Goal: Check status: Check status

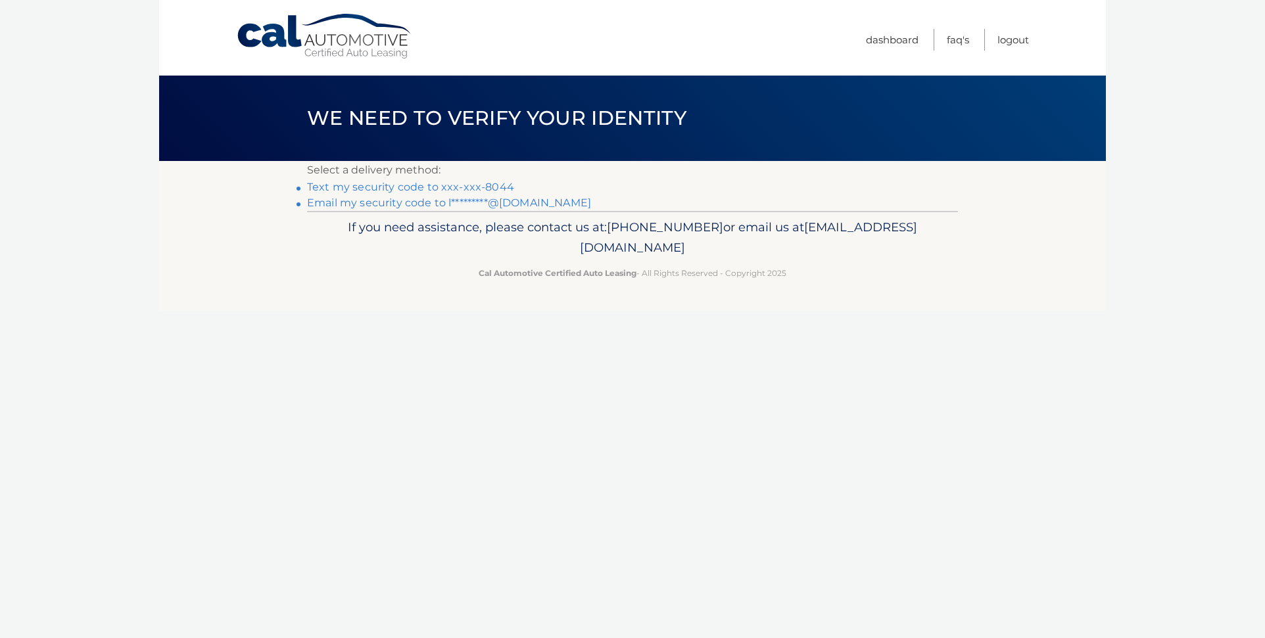
click at [416, 184] on link "Text my security code to xxx-xxx-8044" at bounding box center [410, 187] width 207 height 12
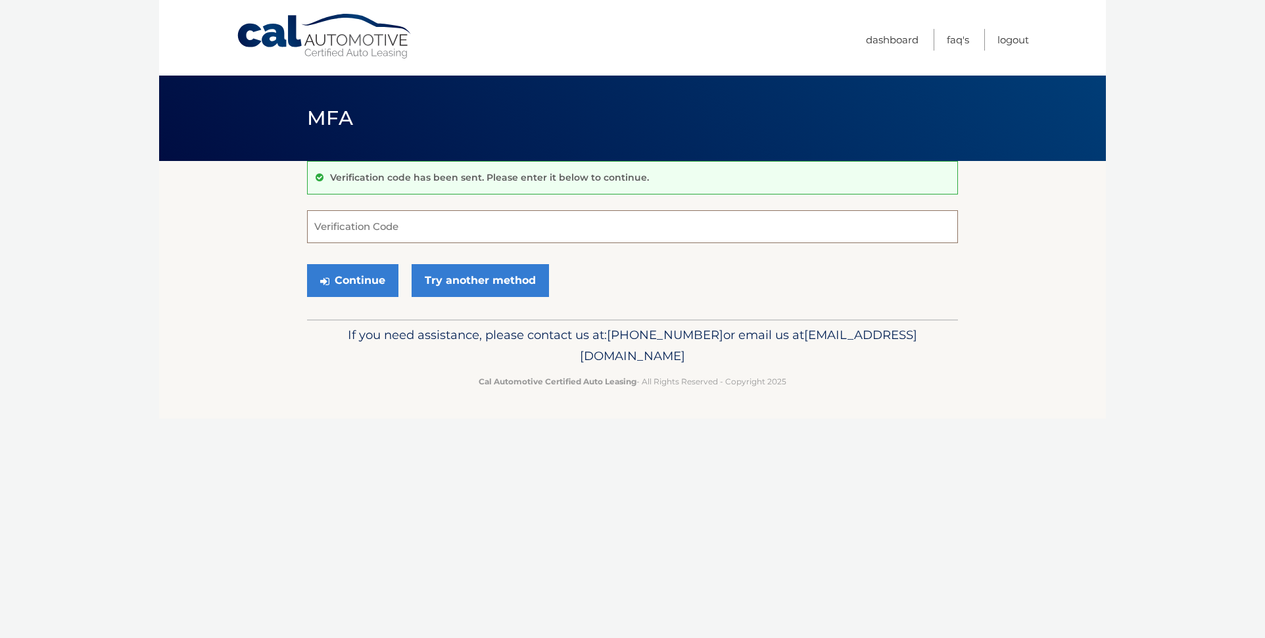
click at [328, 226] on input "Verification Code" at bounding box center [632, 226] width 651 height 33
type input "089985"
click at [349, 279] on button "Continue" at bounding box center [352, 280] width 91 height 33
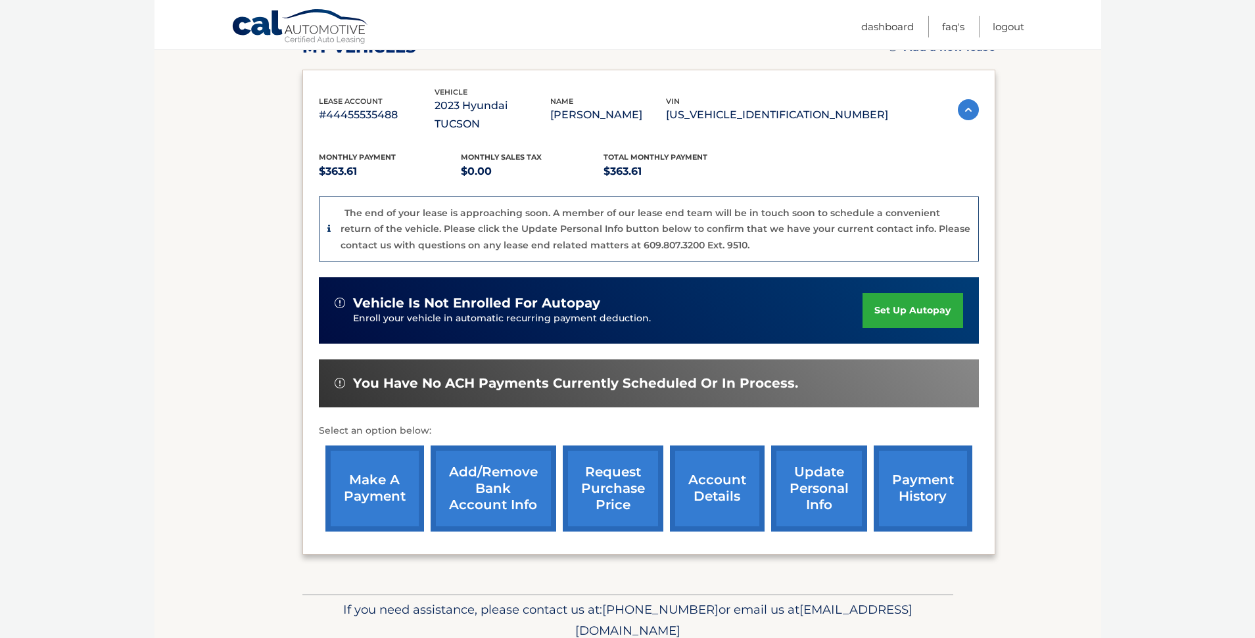
scroll to position [240, 0]
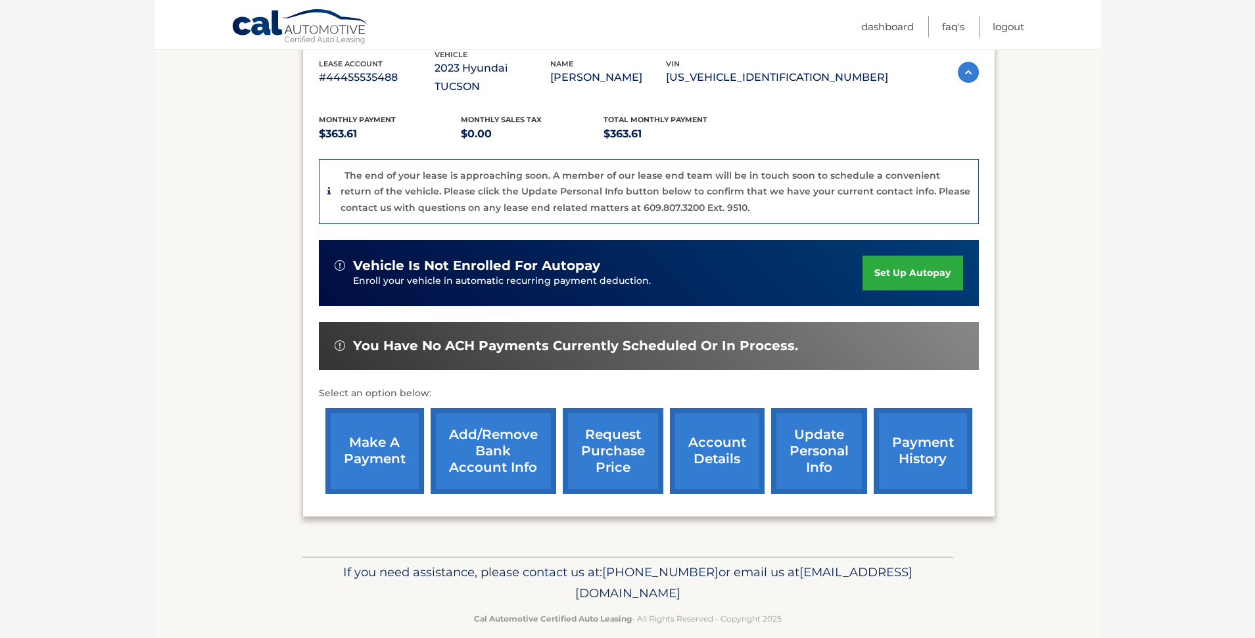
click at [621, 431] on link "request purchase price" at bounding box center [613, 451] width 101 height 86
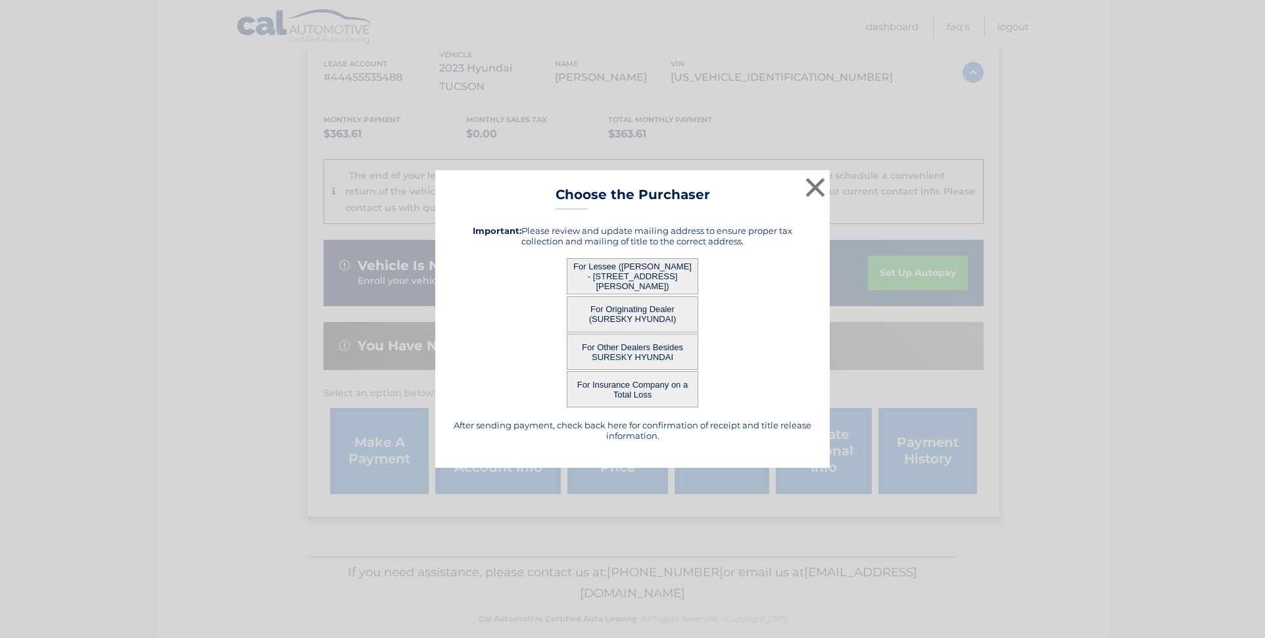
click at [646, 273] on button "For Lessee (ELLEN BIERLEY - 221 GLENMERE RD, , CHESTER, ny 10918)" at bounding box center [633, 276] width 132 height 36
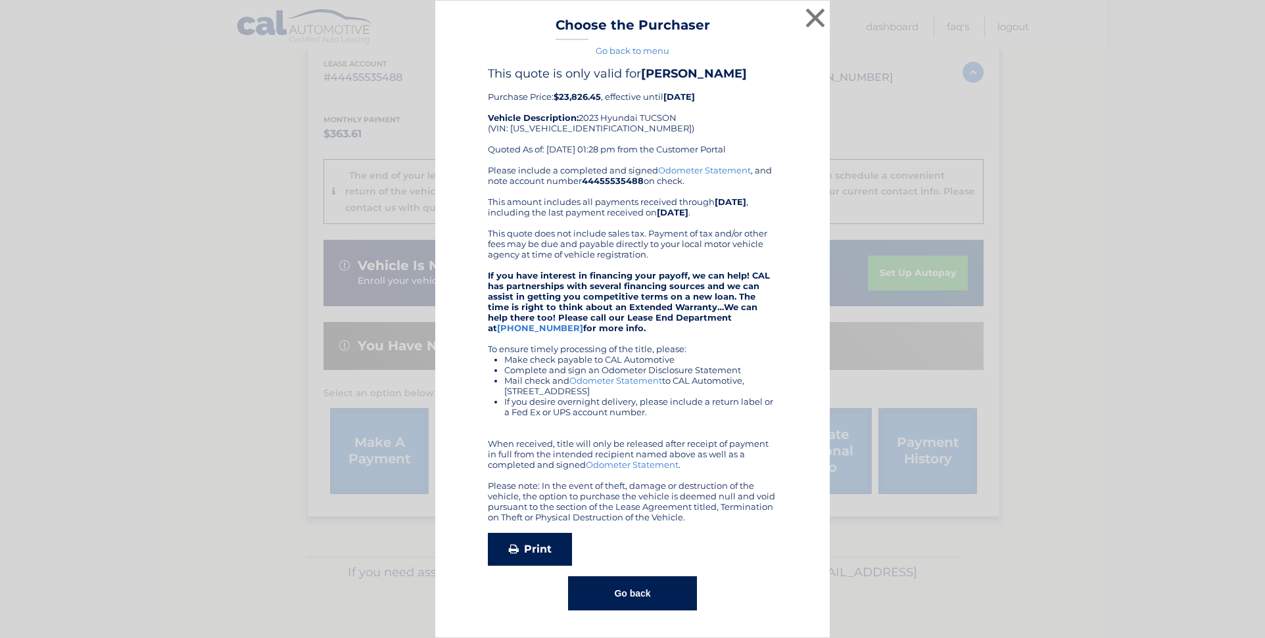
click at [534, 549] on link "Print" at bounding box center [530, 549] width 84 height 33
click at [817, 14] on button "×" at bounding box center [815, 18] width 26 height 26
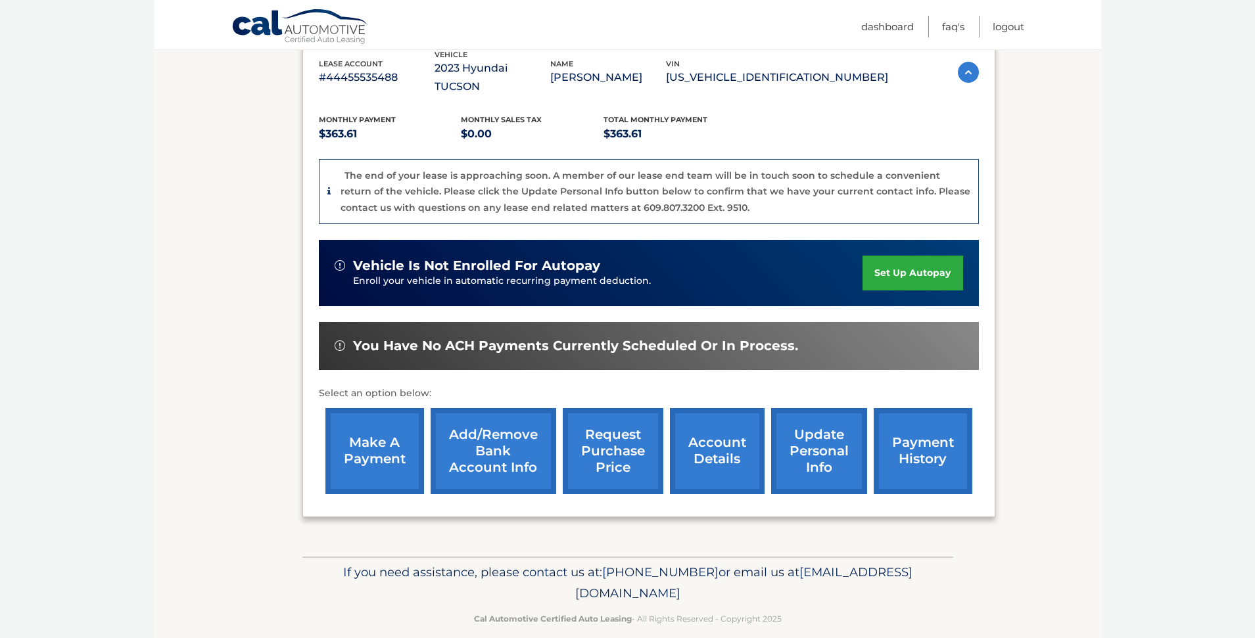
click at [719, 425] on link "account details" at bounding box center [717, 451] width 95 height 86
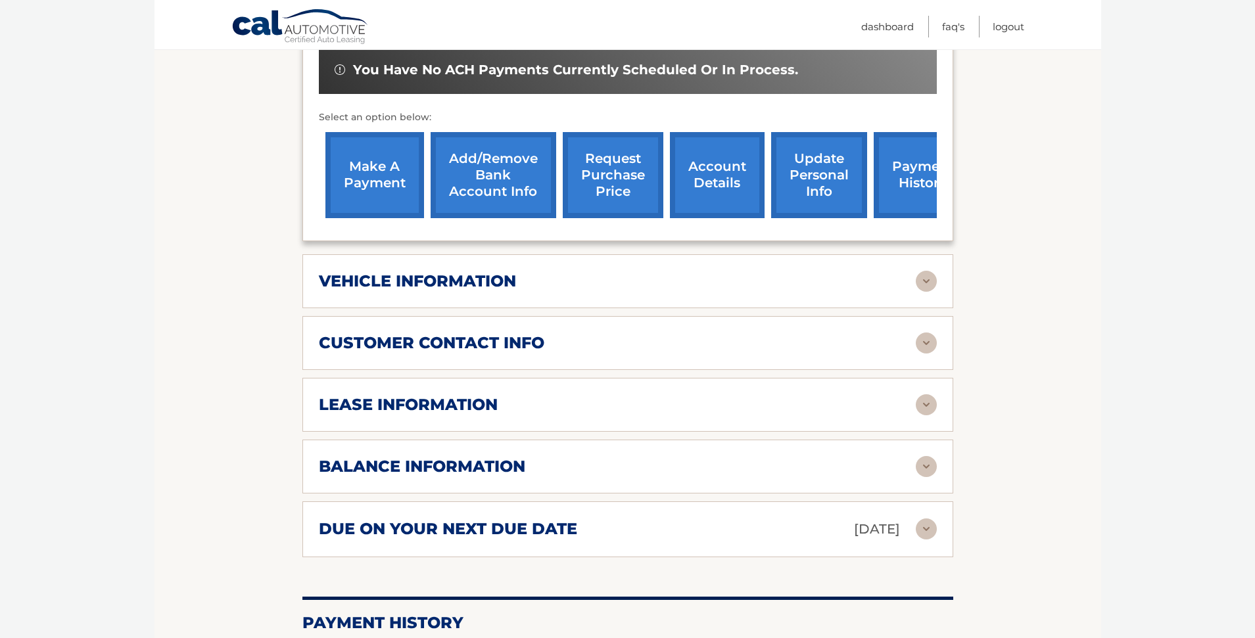
scroll to position [460, 0]
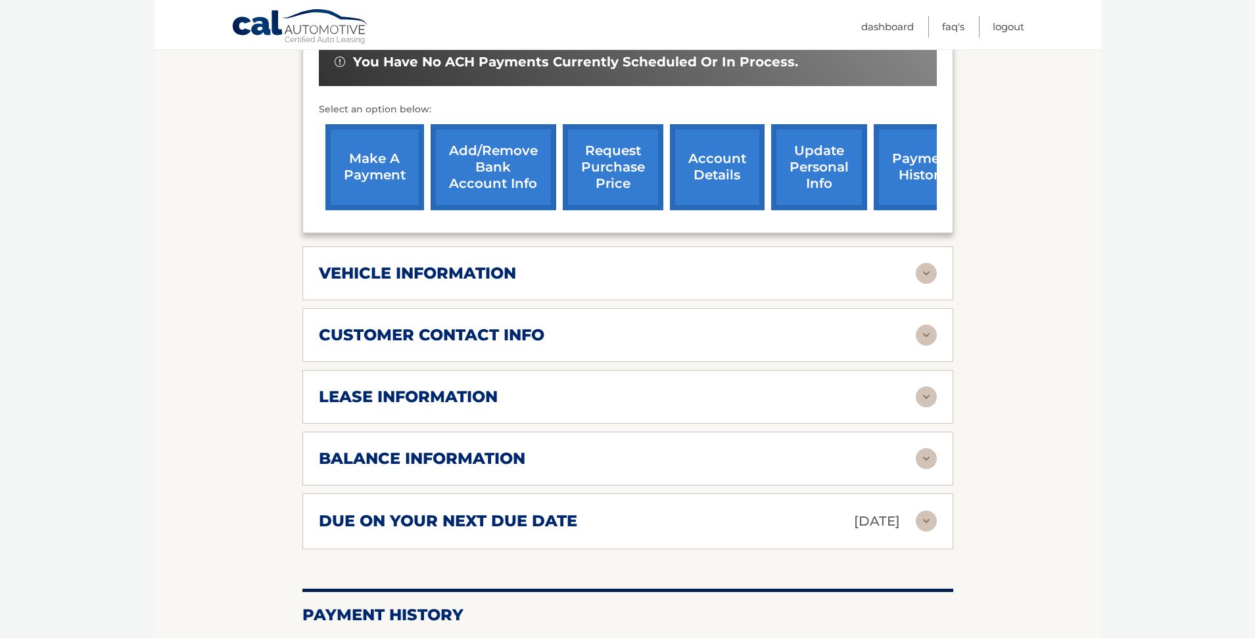
click at [827, 387] on div "lease information" at bounding box center [617, 397] width 597 height 20
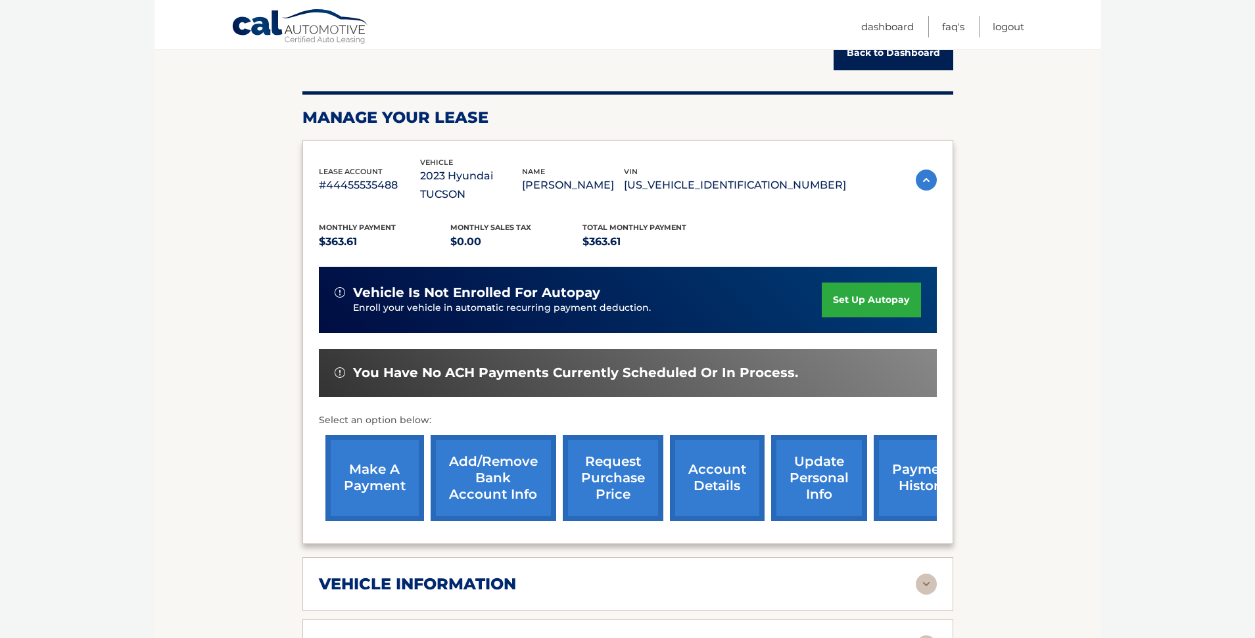
scroll to position [0, 0]
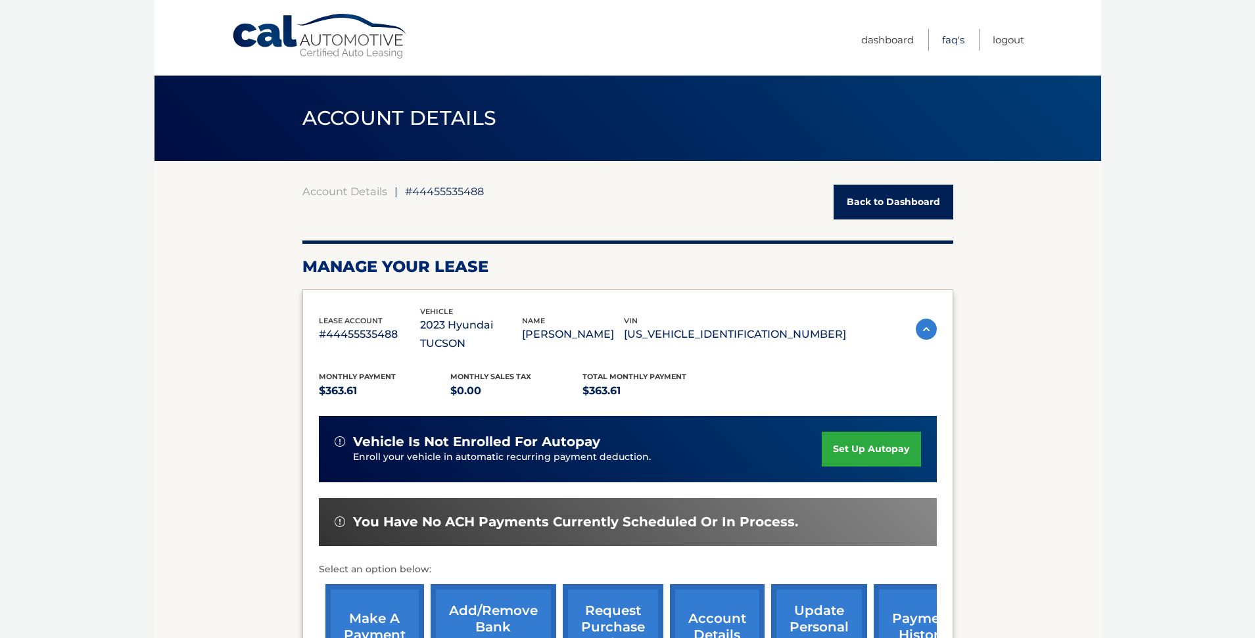
click at [947, 39] on link "FAQ's" at bounding box center [953, 40] width 22 height 22
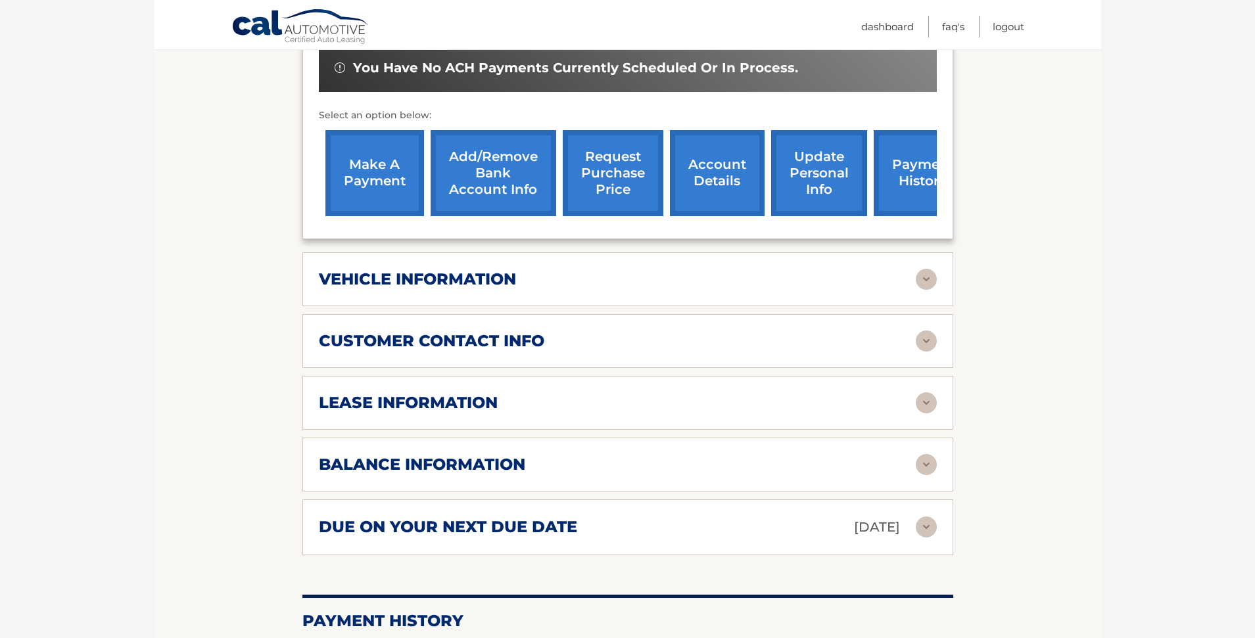
scroll to position [460, 0]
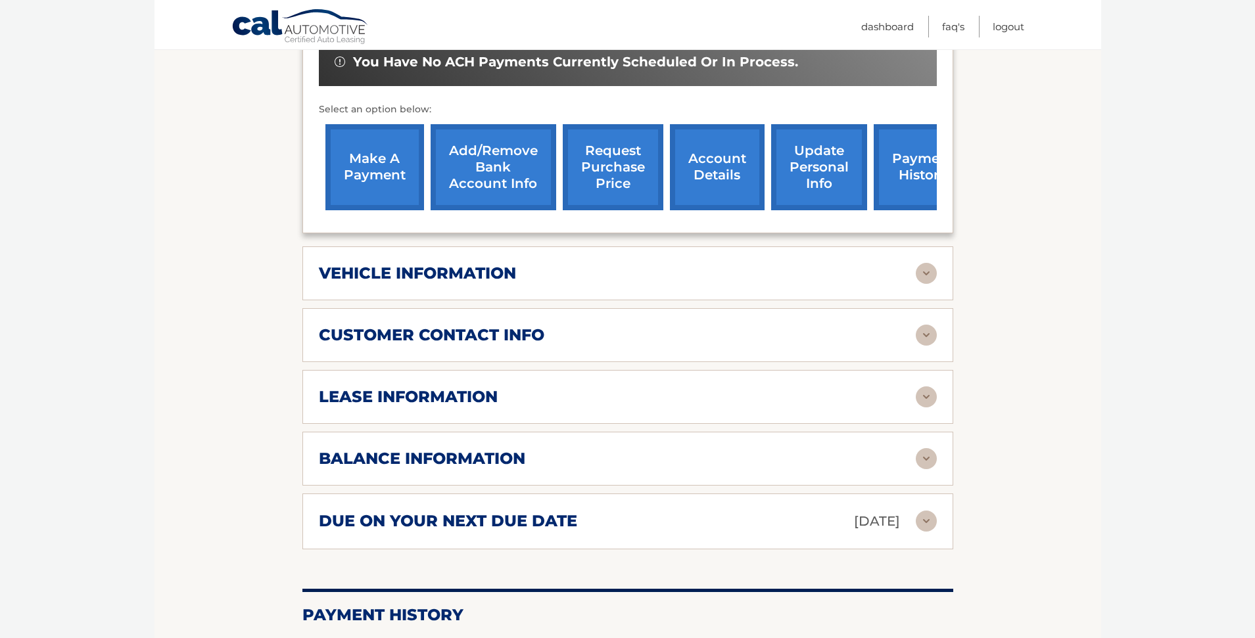
click at [924, 448] on img at bounding box center [926, 458] width 21 height 21
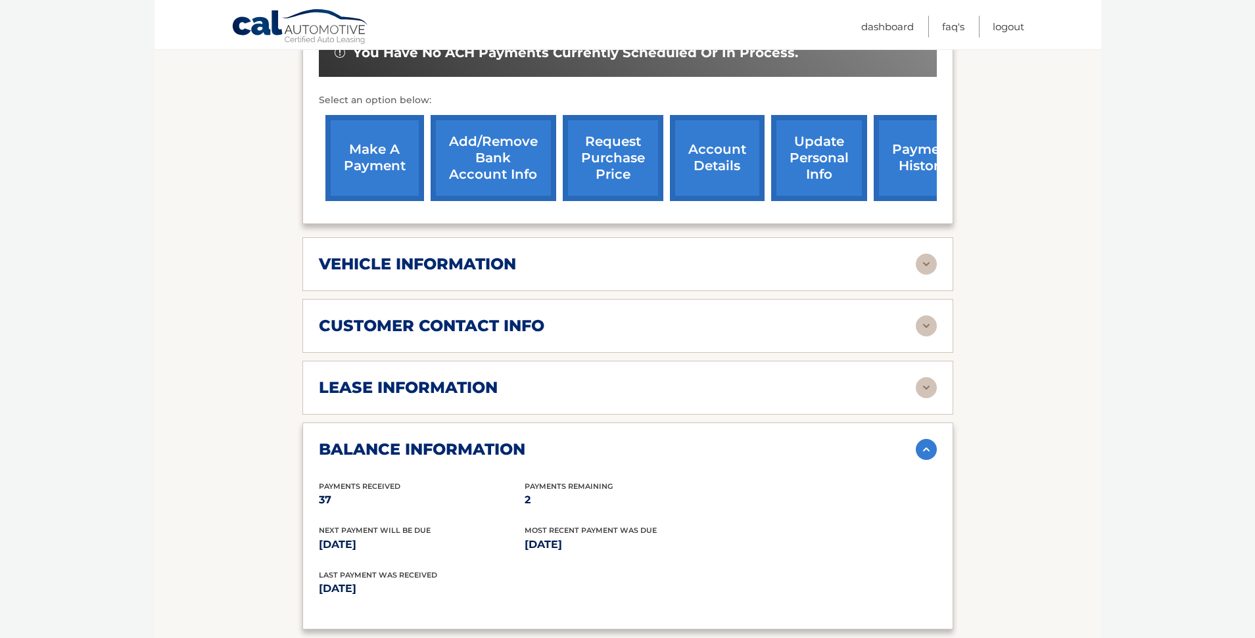
scroll to position [197, 0]
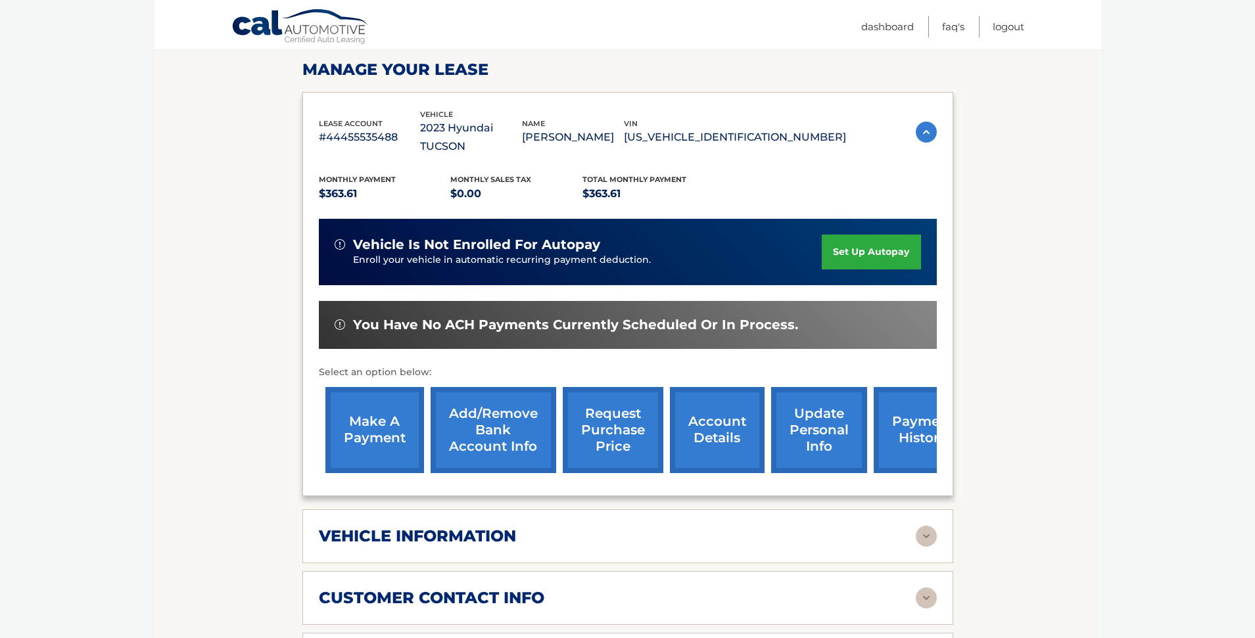
click at [718, 418] on link "account details" at bounding box center [717, 430] width 95 height 86
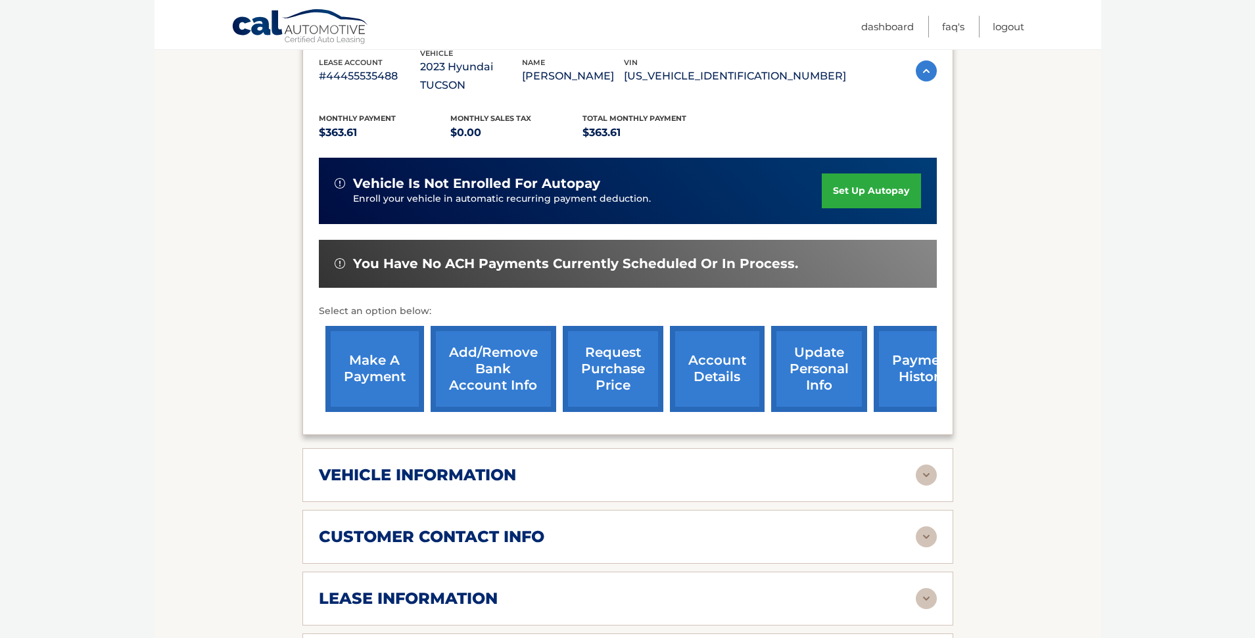
scroll to position [275, 0]
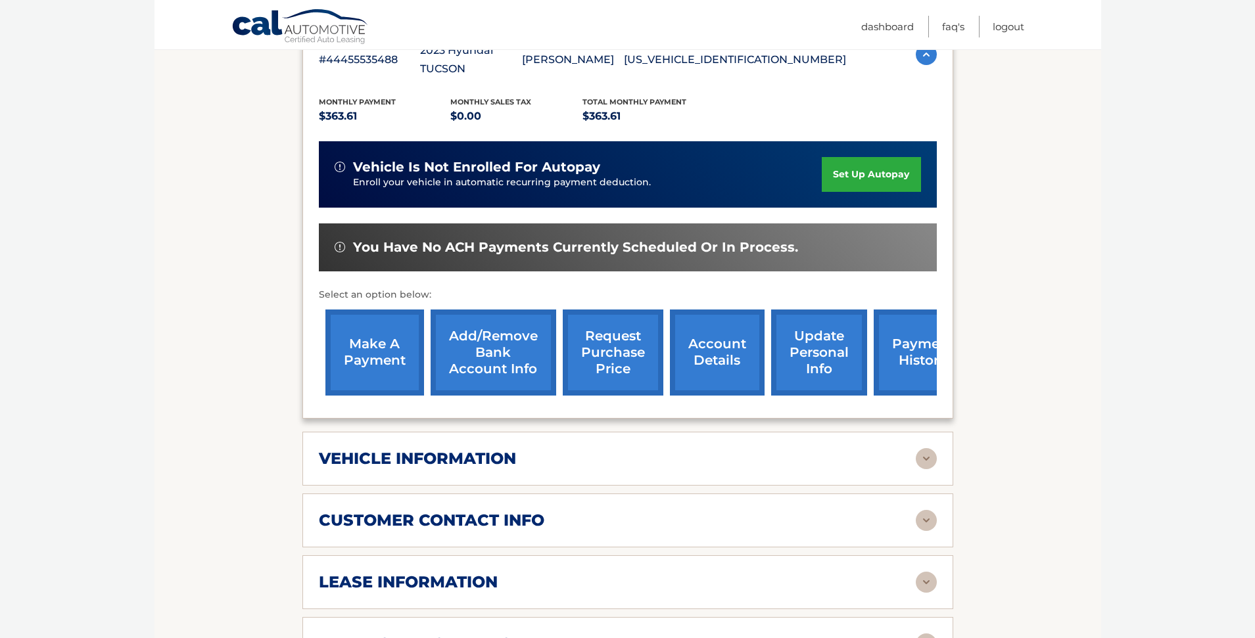
click at [718, 334] on link "account details" at bounding box center [717, 353] width 95 height 86
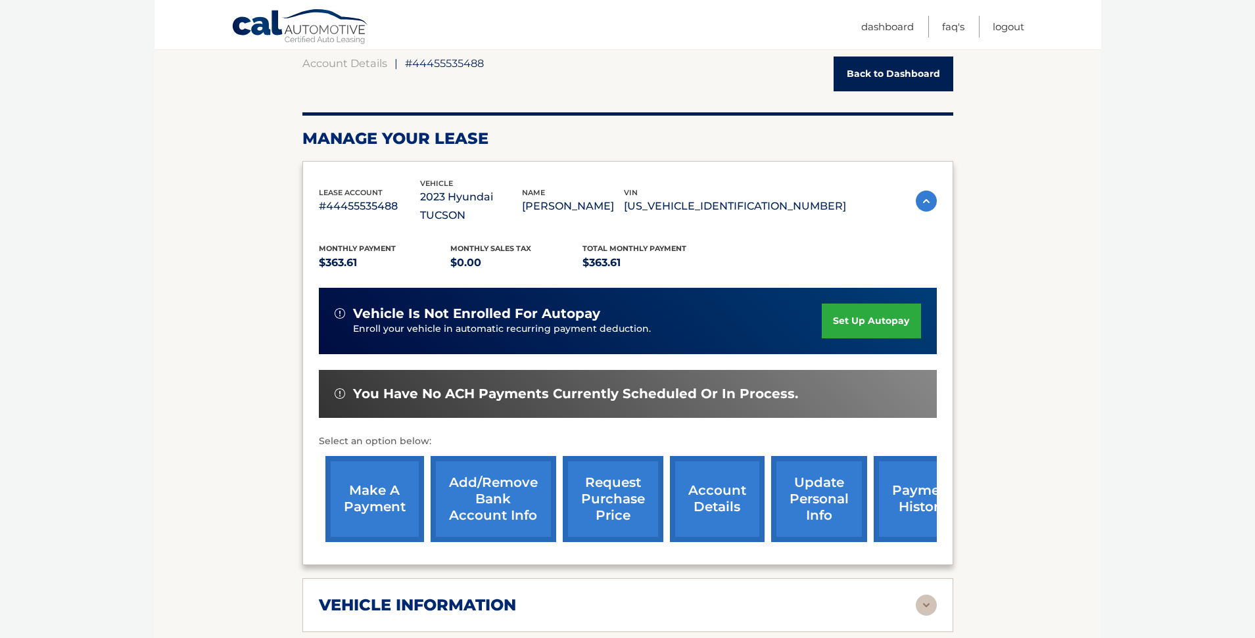
scroll to position [0, 0]
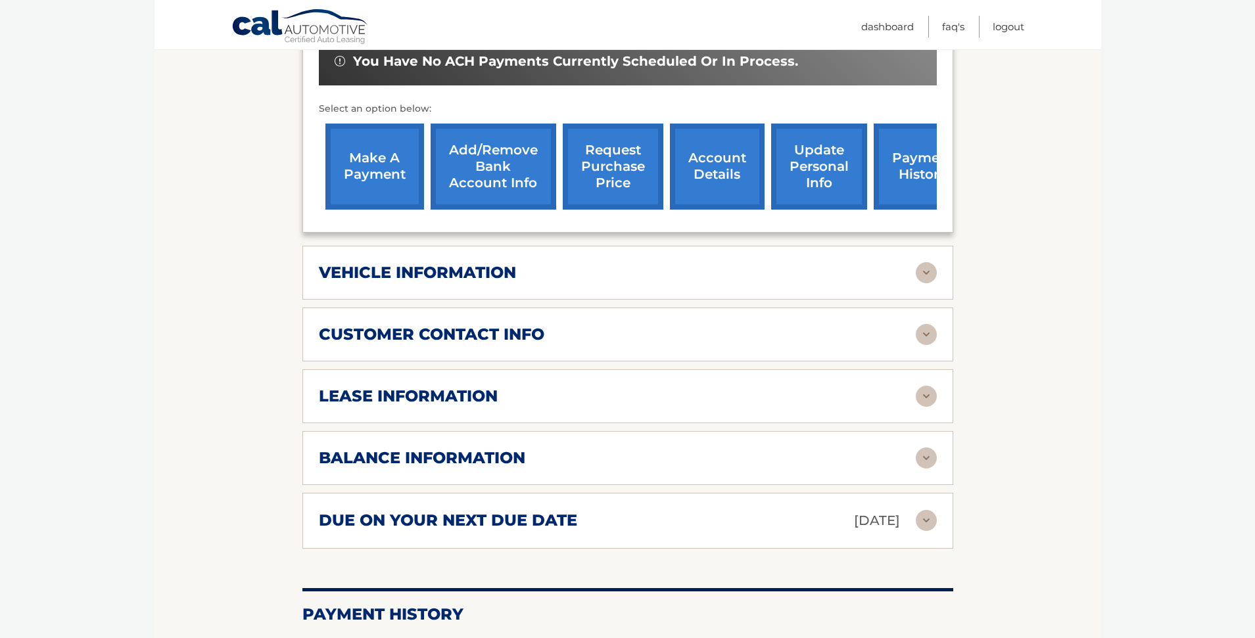
scroll to position [460, 0]
click at [763, 510] on div "due on your next due date [DATE]" at bounding box center [617, 521] width 597 height 23
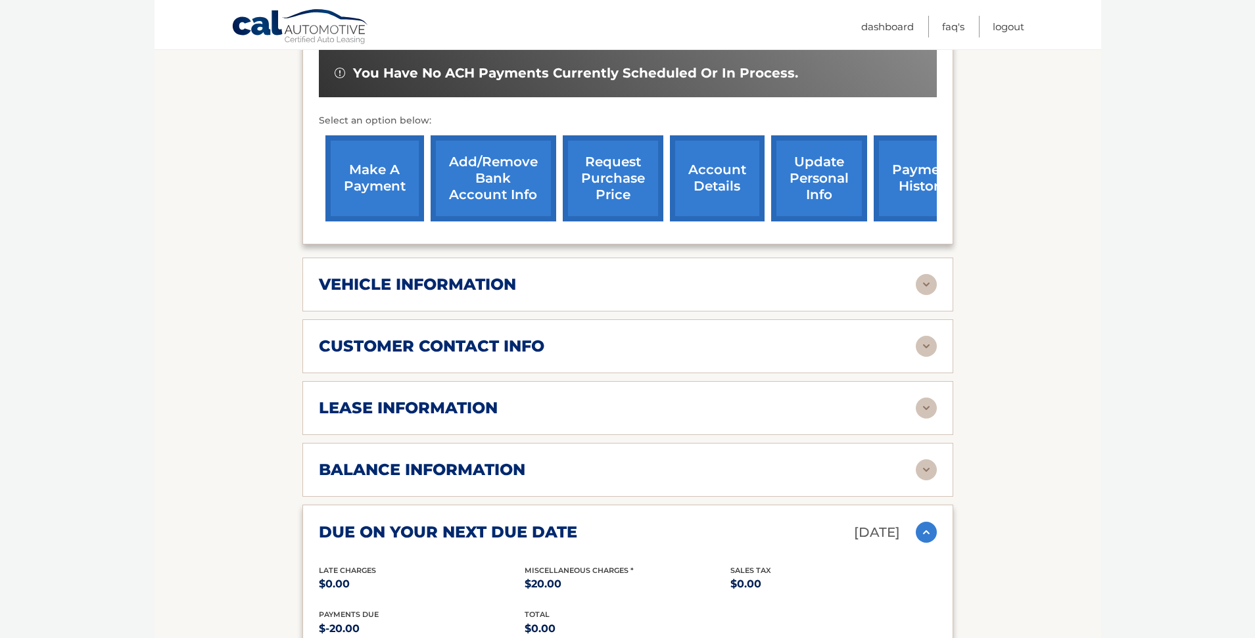
scroll to position [519, 0]
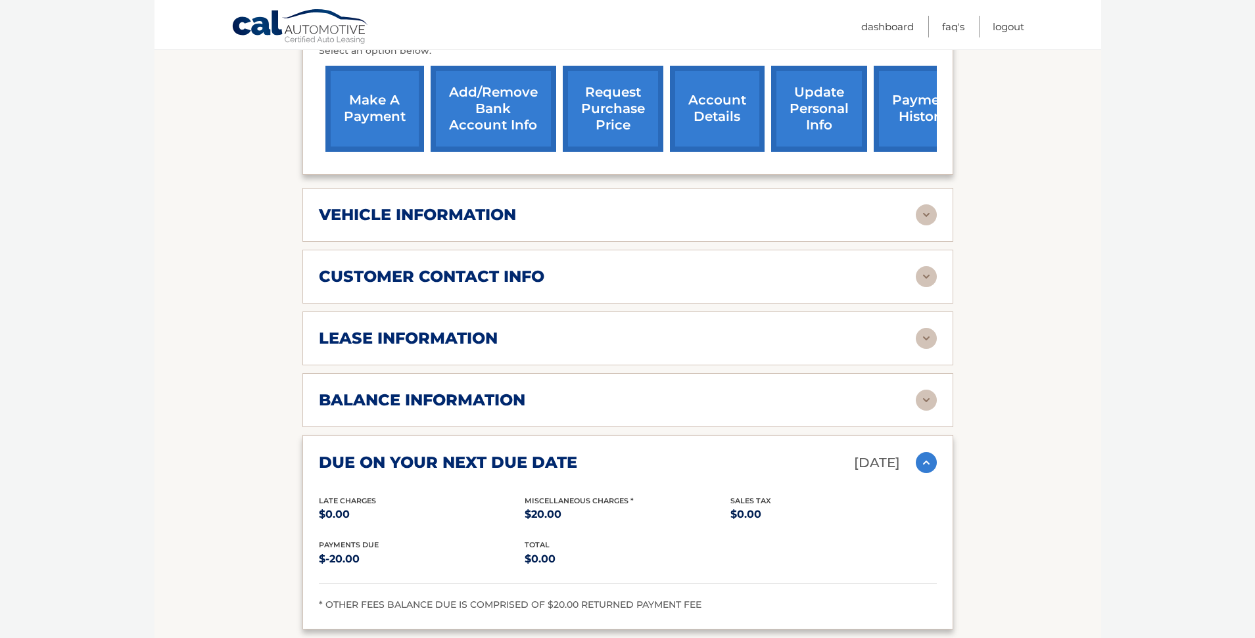
click at [682, 331] on div "lease information Contract Start Date [DATE] Term 39 Maturity Date [DATE] Start…" at bounding box center [627, 339] width 651 height 54
click at [925, 328] on img at bounding box center [926, 338] width 21 height 21
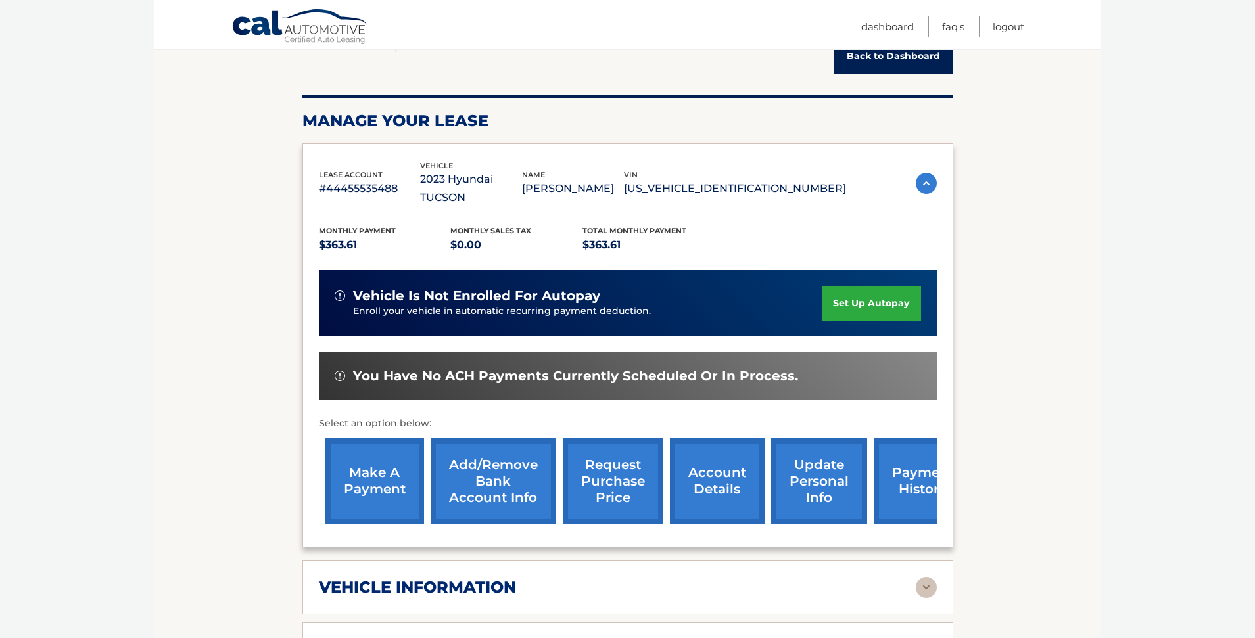
scroll to position [0, 0]
